Goal: Connect with others: Connect with other users

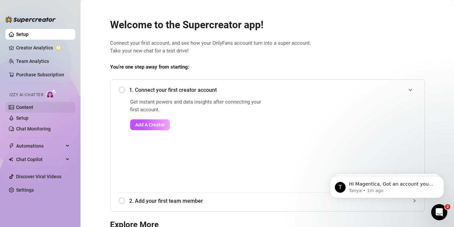
click at [30, 108] on link "Content" at bounding box center [24, 106] width 17 height 5
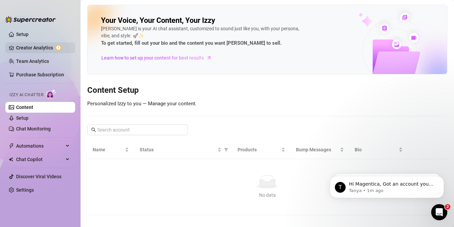
click at [23, 46] on link "Creator Analytics" at bounding box center [43, 47] width 54 height 11
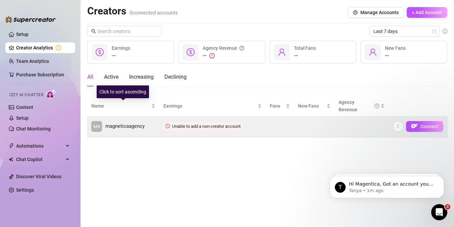
click at [156, 127] on td "MA magneticaagency" at bounding box center [123, 126] width 72 height 20
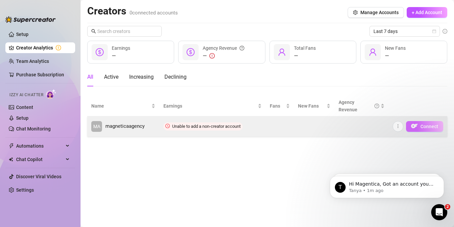
click at [429, 128] on span "Connect" at bounding box center [430, 126] width 18 height 5
